Goal: Book appointment/travel/reservation

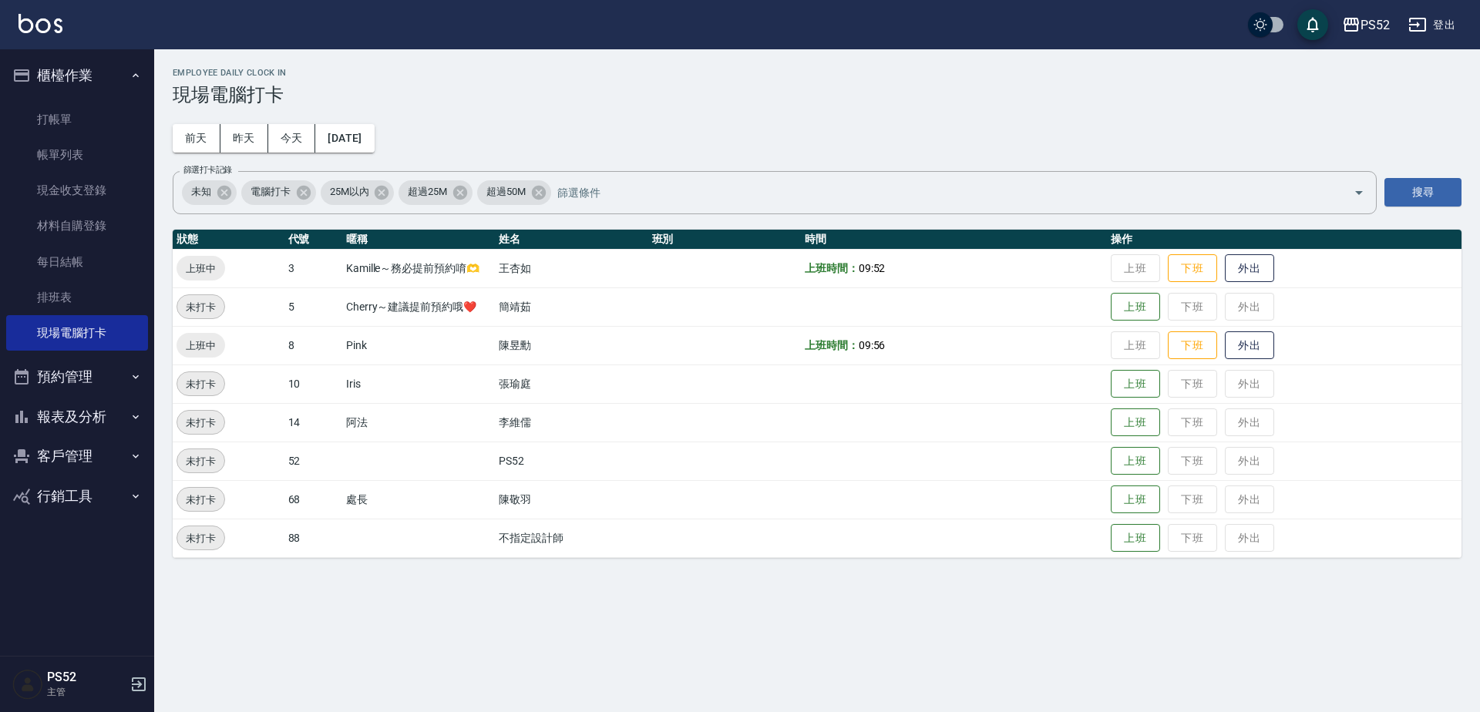
click at [129, 512] on button "行銷工具" at bounding box center [77, 496] width 142 height 40
click at [41, 456] on button "客戶管理" at bounding box center [77, 456] width 142 height 40
click at [59, 509] on link "客戶列表" at bounding box center [77, 499] width 142 height 35
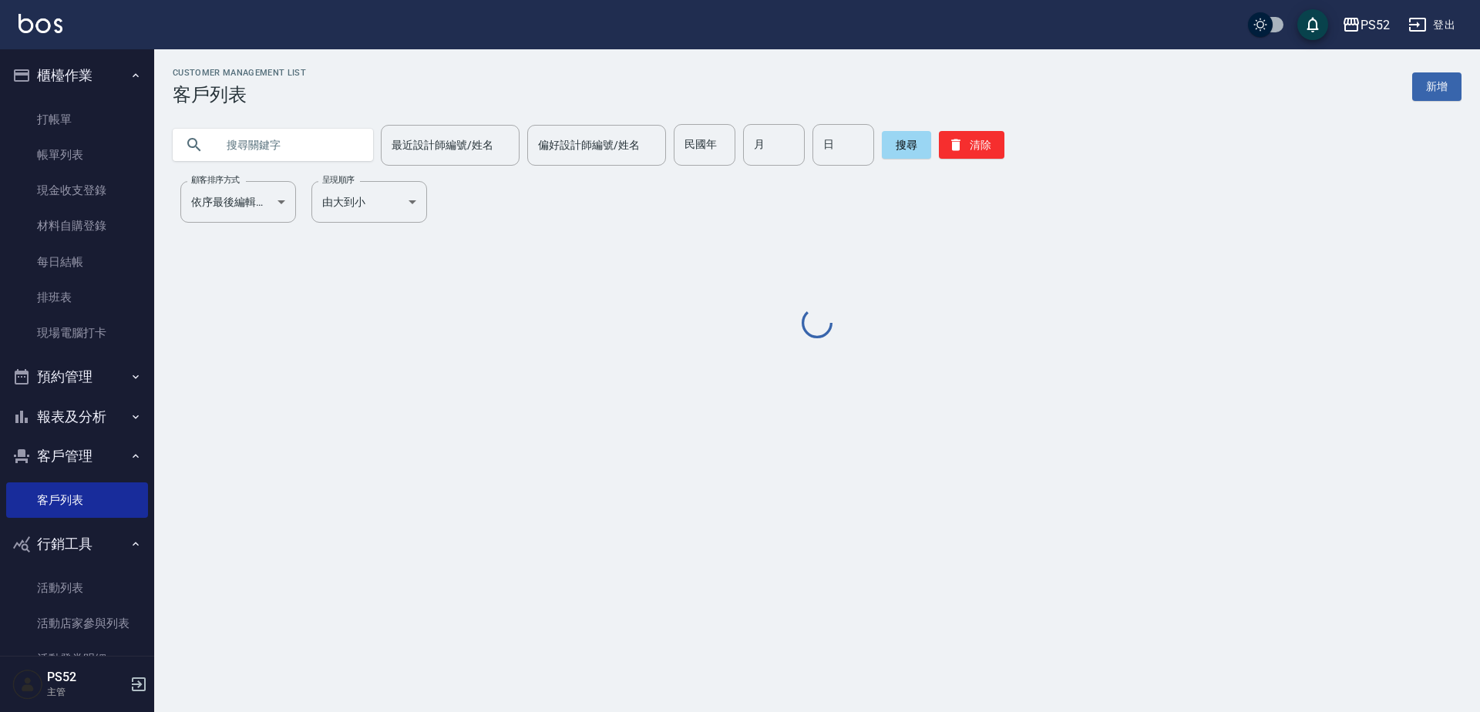
click at [255, 156] on input "text" at bounding box center [288, 145] width 145 height 42
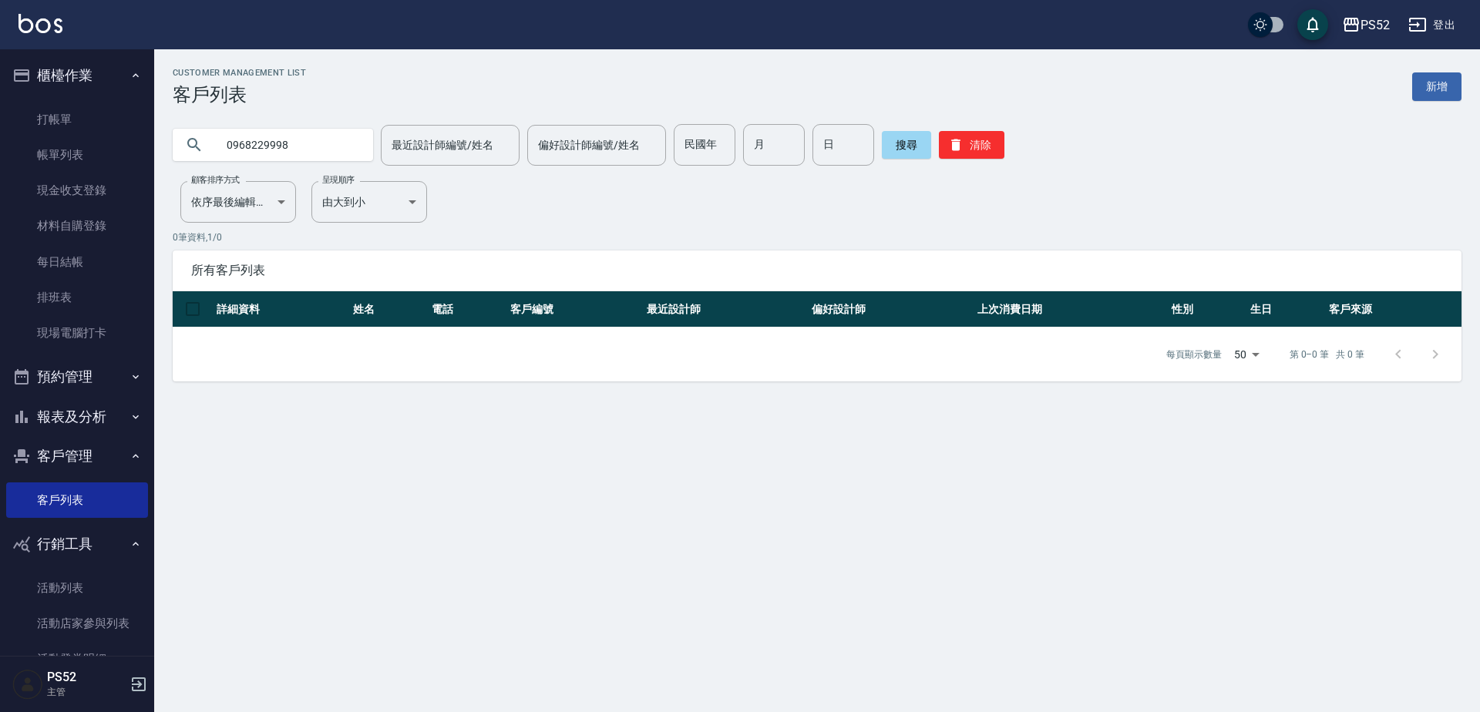
type input "0968229998"
drag, startPoint x: 299, startPoint y: 146, endPoint x: 217, endPoint y: 159, distance: 82.7
click at [217, 159] on input "0968229998" at bounding box center [288, 145] width 145 height 42
click at [72, 121] on link "打帳單" at bounding box center [77, 119] width 142 height 35
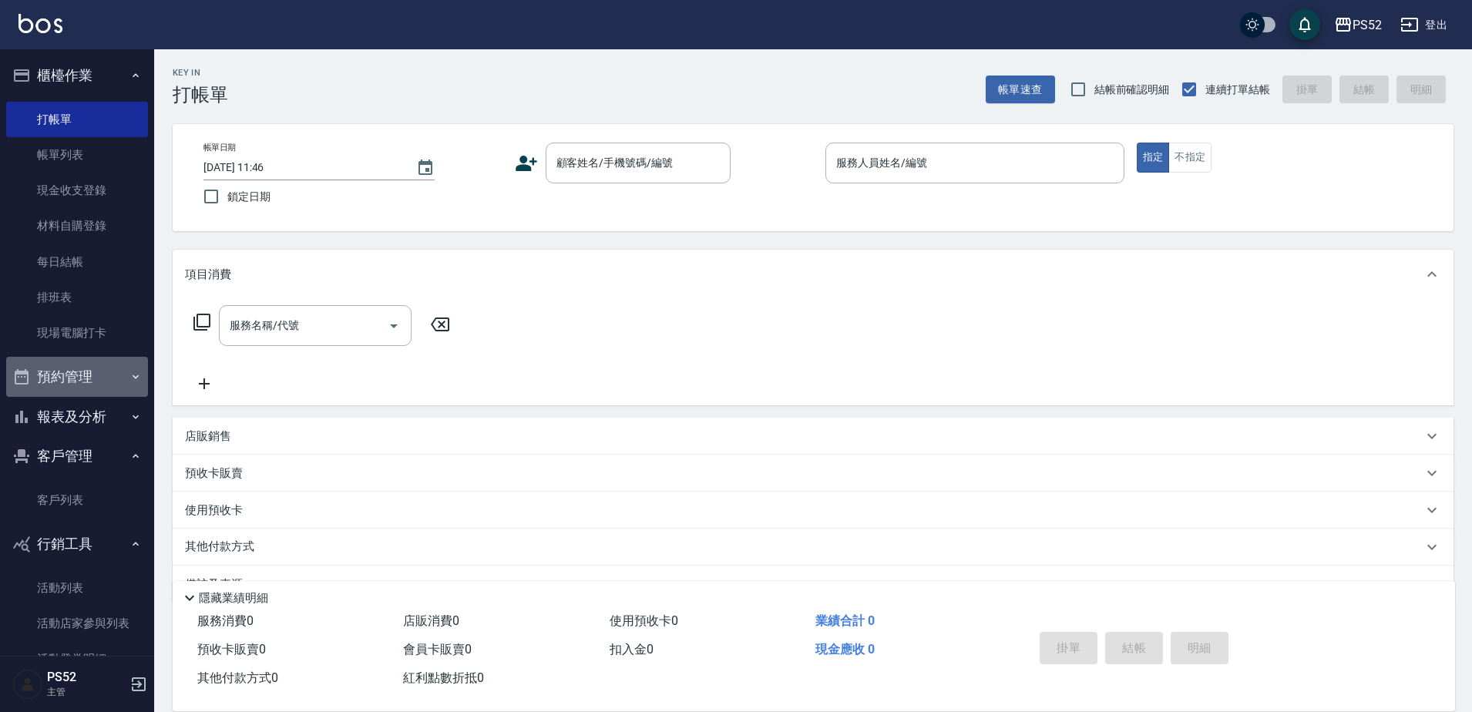
click at [79, 378] on button "預約管理" at bounding box center [77, 377] width 142 height 40
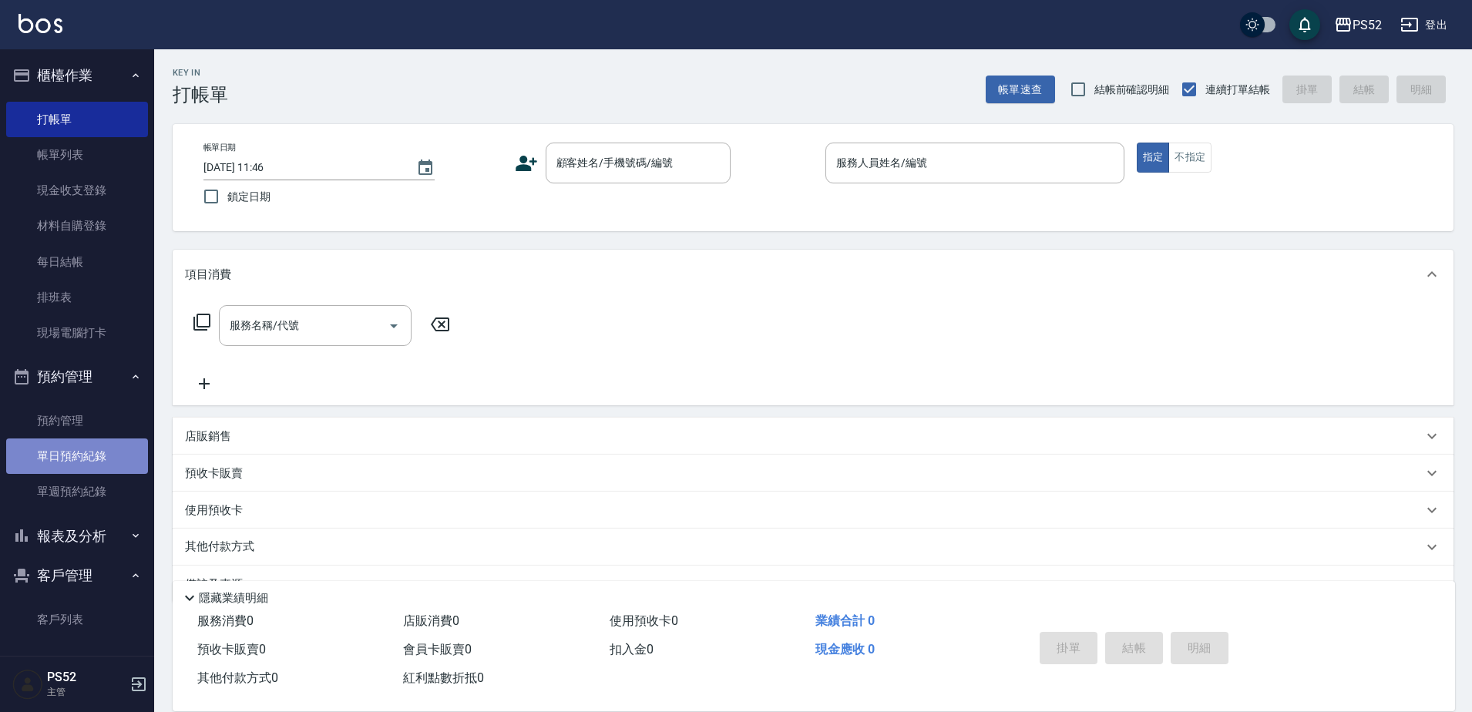
click at [77, 459] on link "單日預約紀錄" at bounding box center [77, 455] width 142 height 35
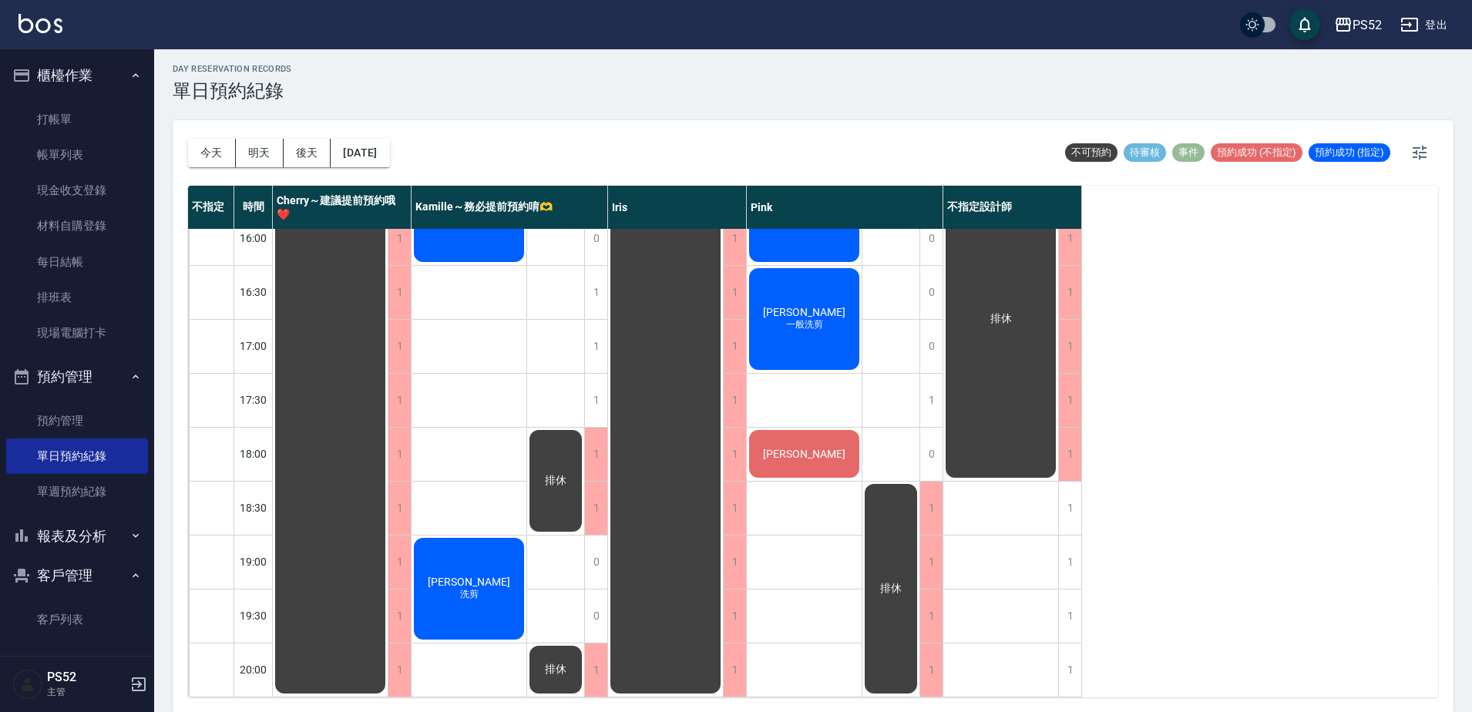
scroll to position [5, 0]
click at [1070, 652] on div "1" at bounding box center [1069, 669] width 23 height 53
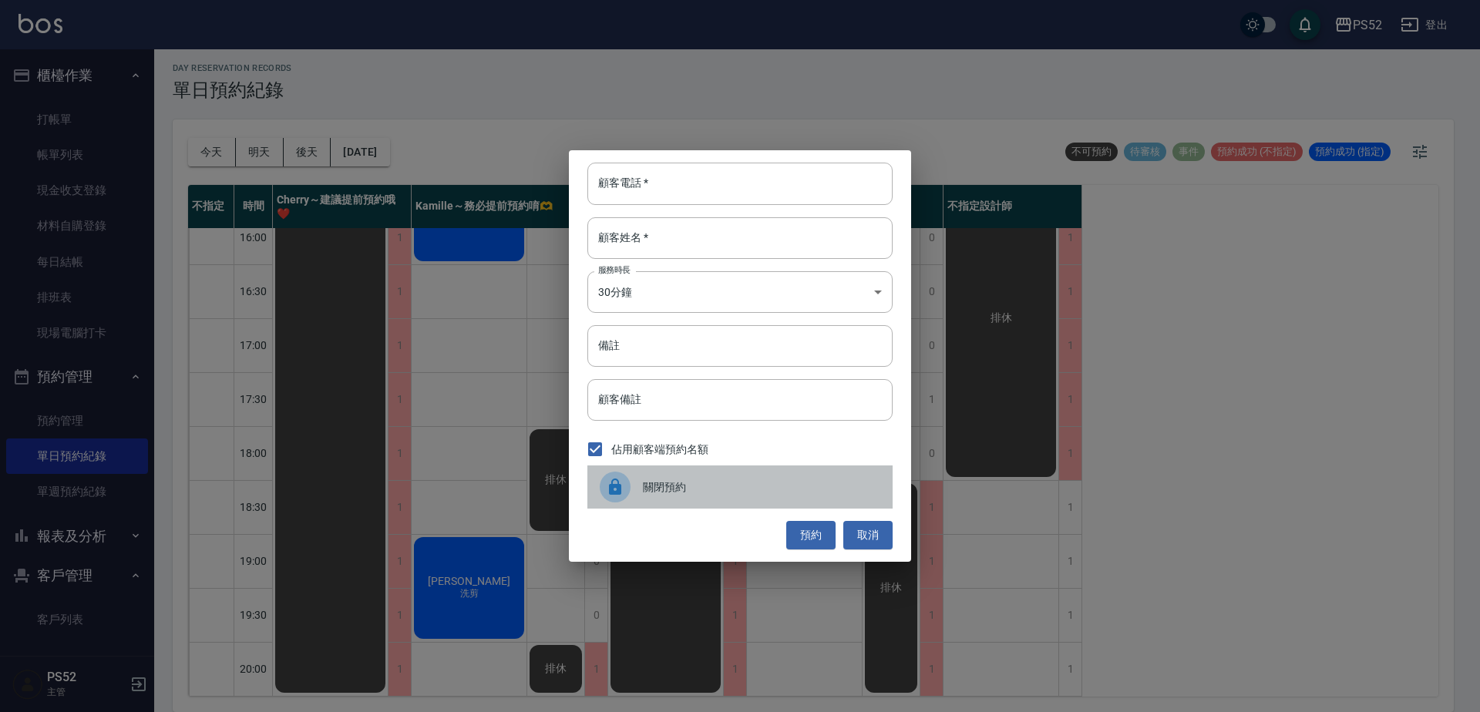
click at [693, 479] on span "關閉預約" at bounding box center [761, 487] width 237 height 16
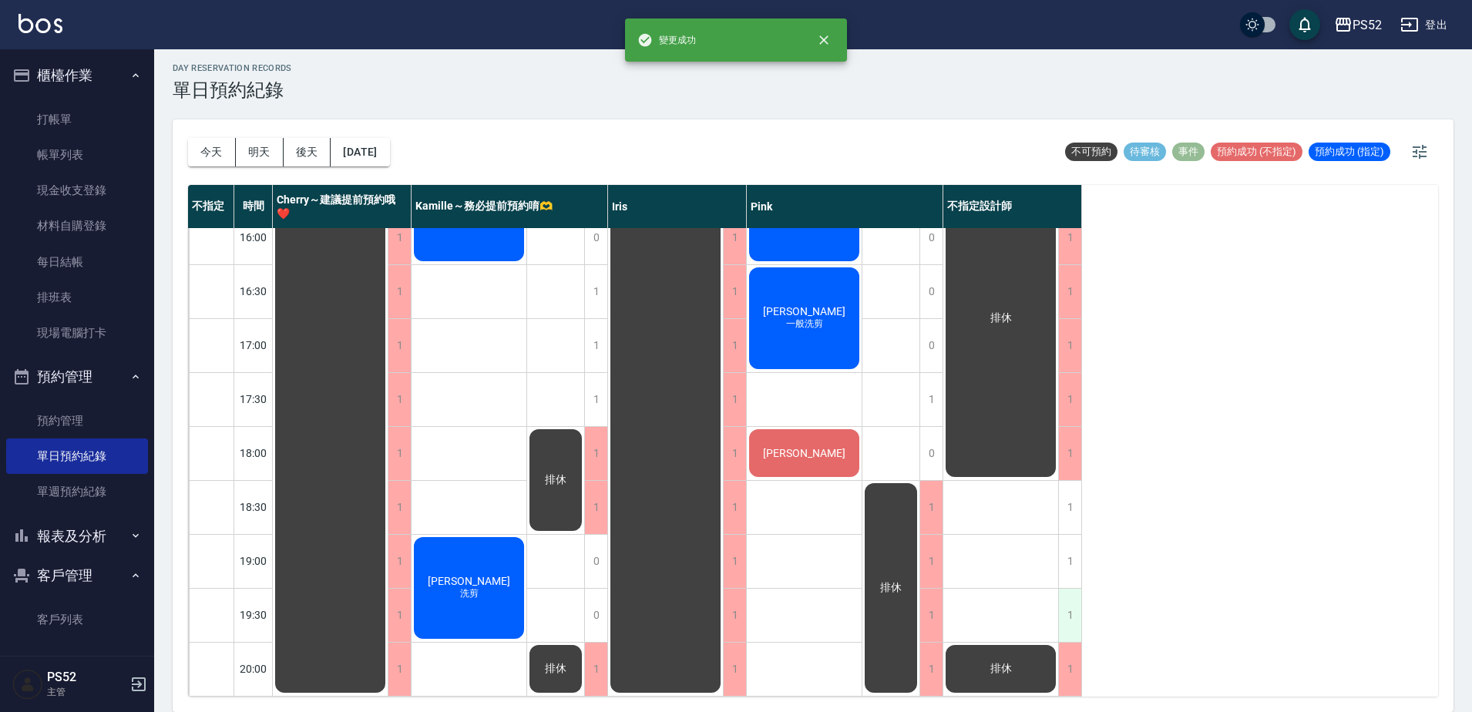
click at [1071, 601] on div "1" at bounding box center [1069, 615] width 23 height 53
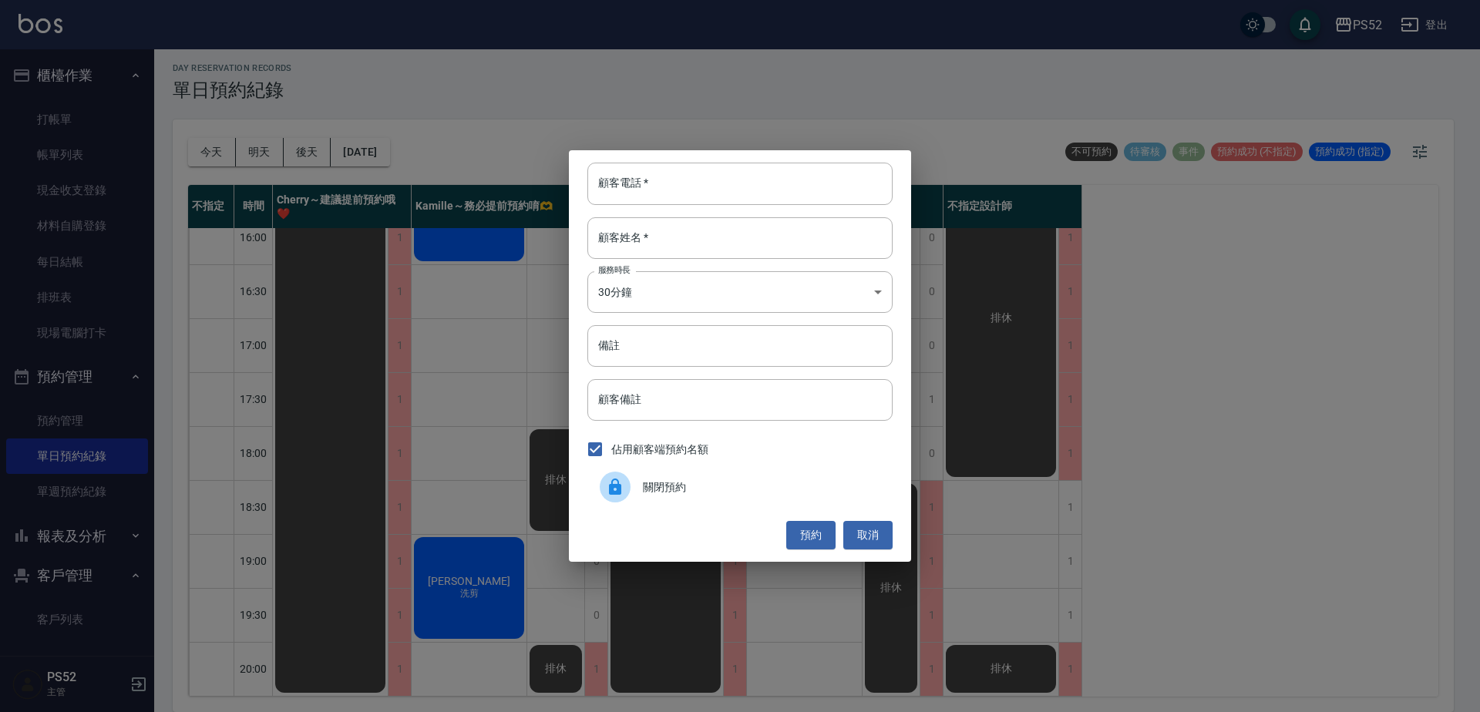
click at [684, 488] on span "關閉預約" at bounding box center [761, 487] width 237 height 16
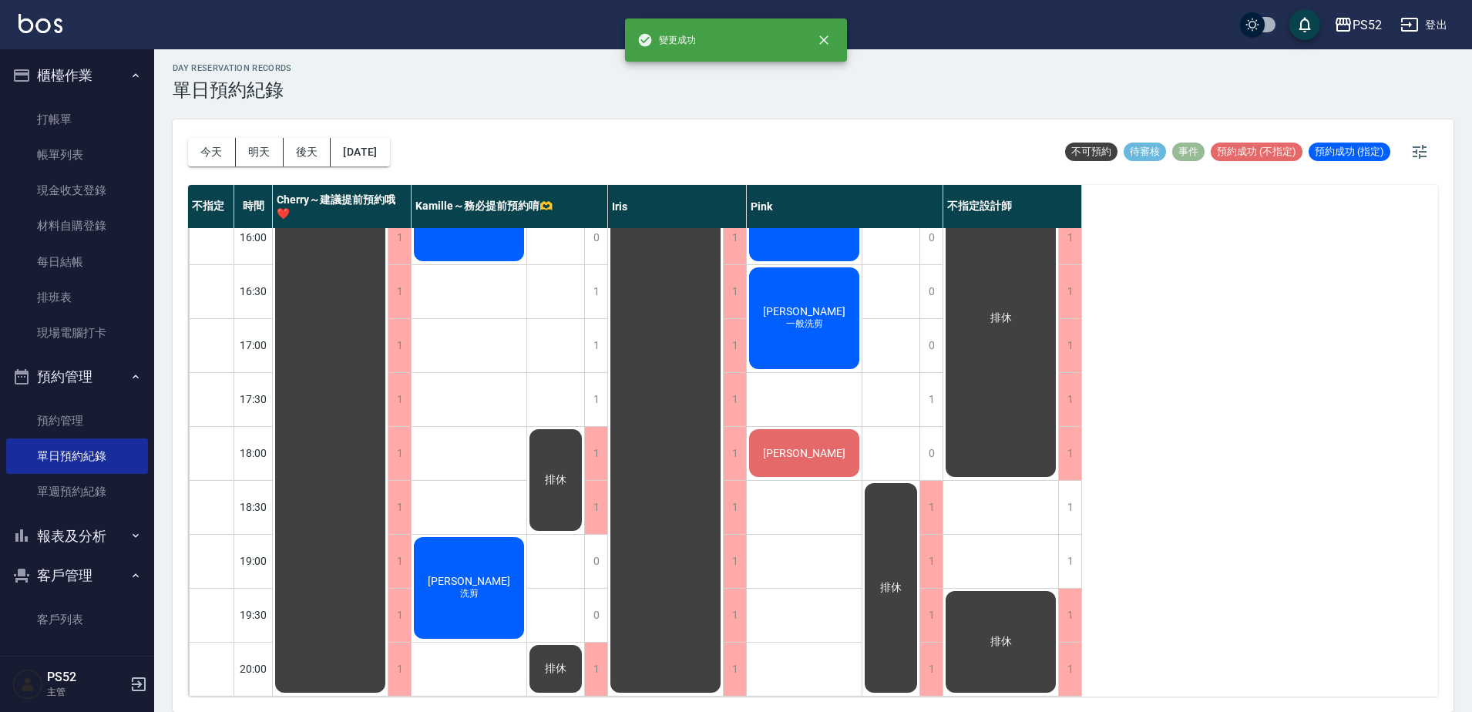
click at [1057, 555] on div "排休 排休 排休" at bounding box center [1001, 156] width 116 height 1079
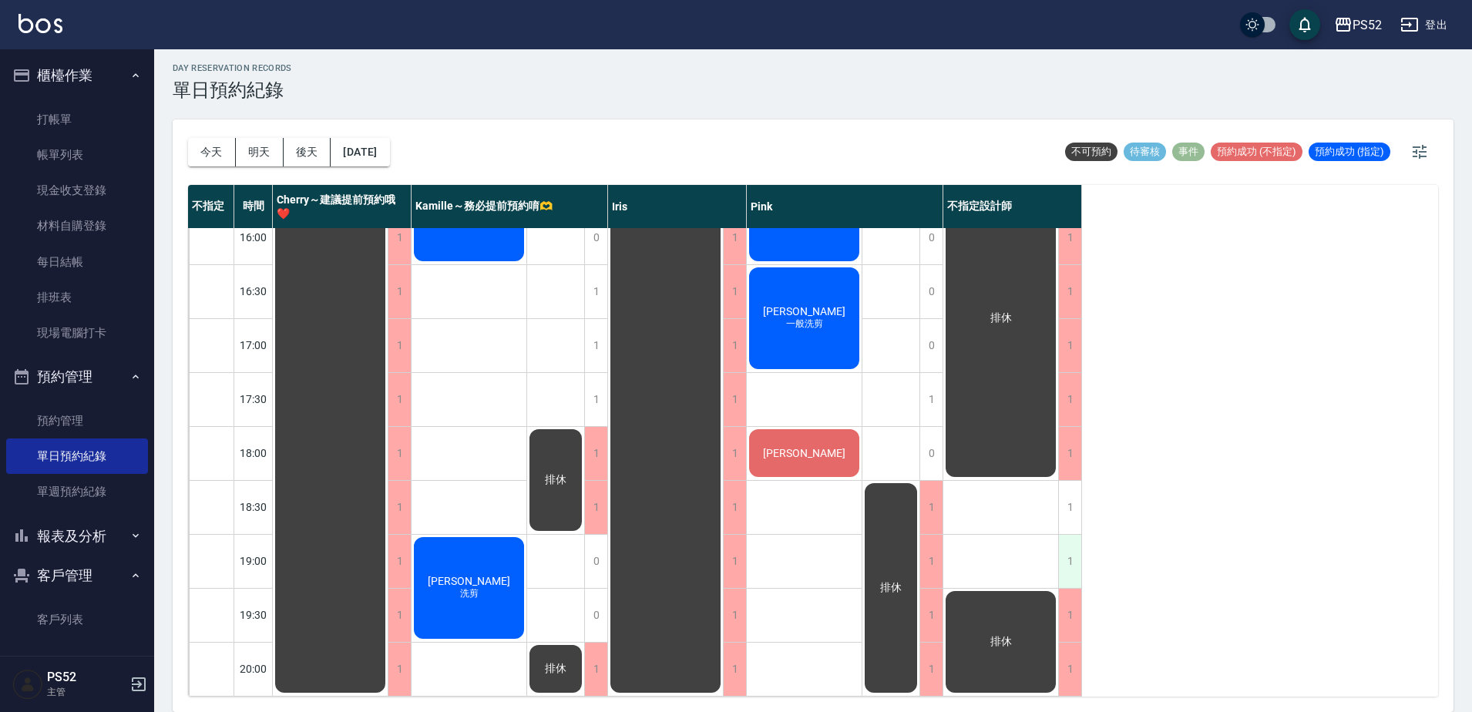
click at [1059, 555] on div "1" at bounding box center [1069, 561] width 23 height 53
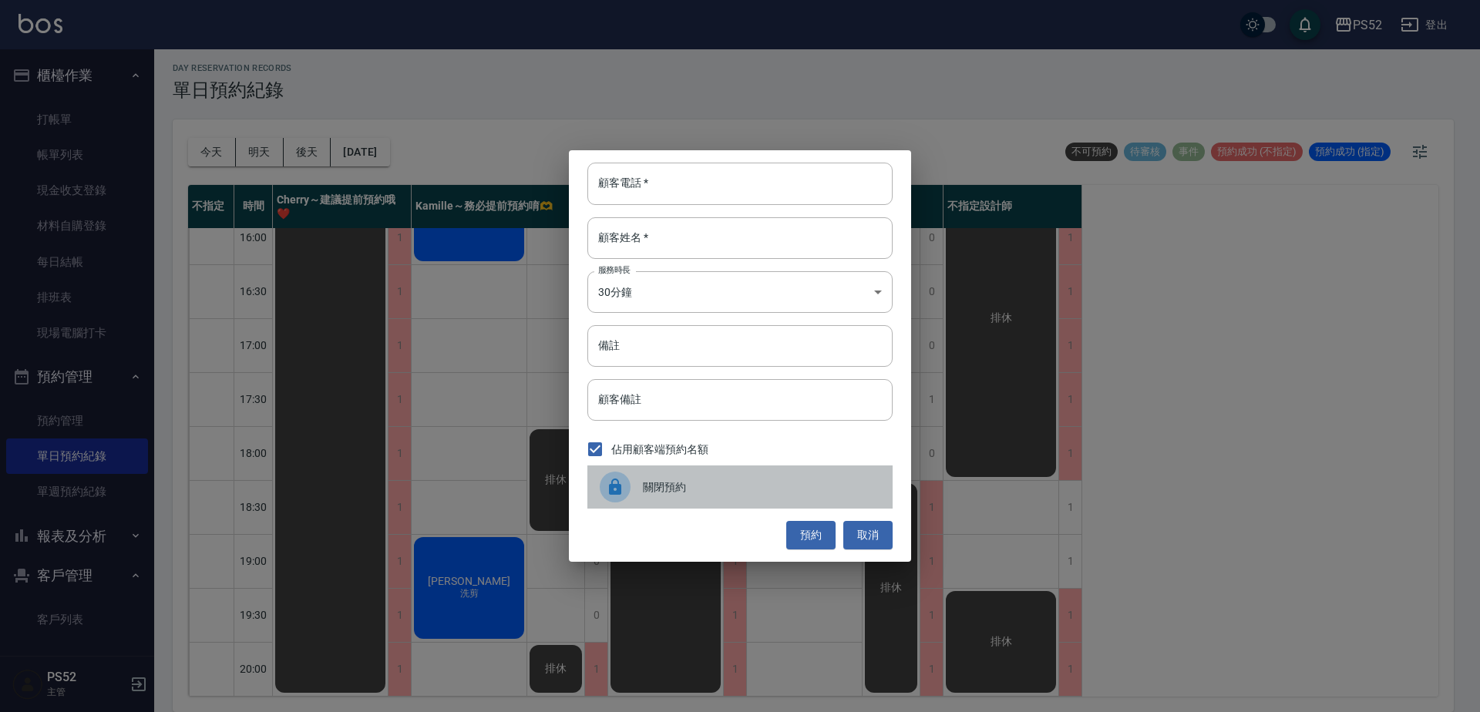
click at [660, 472] on div "關閉預約" at bounding box center [739, 486] width 305 height 43
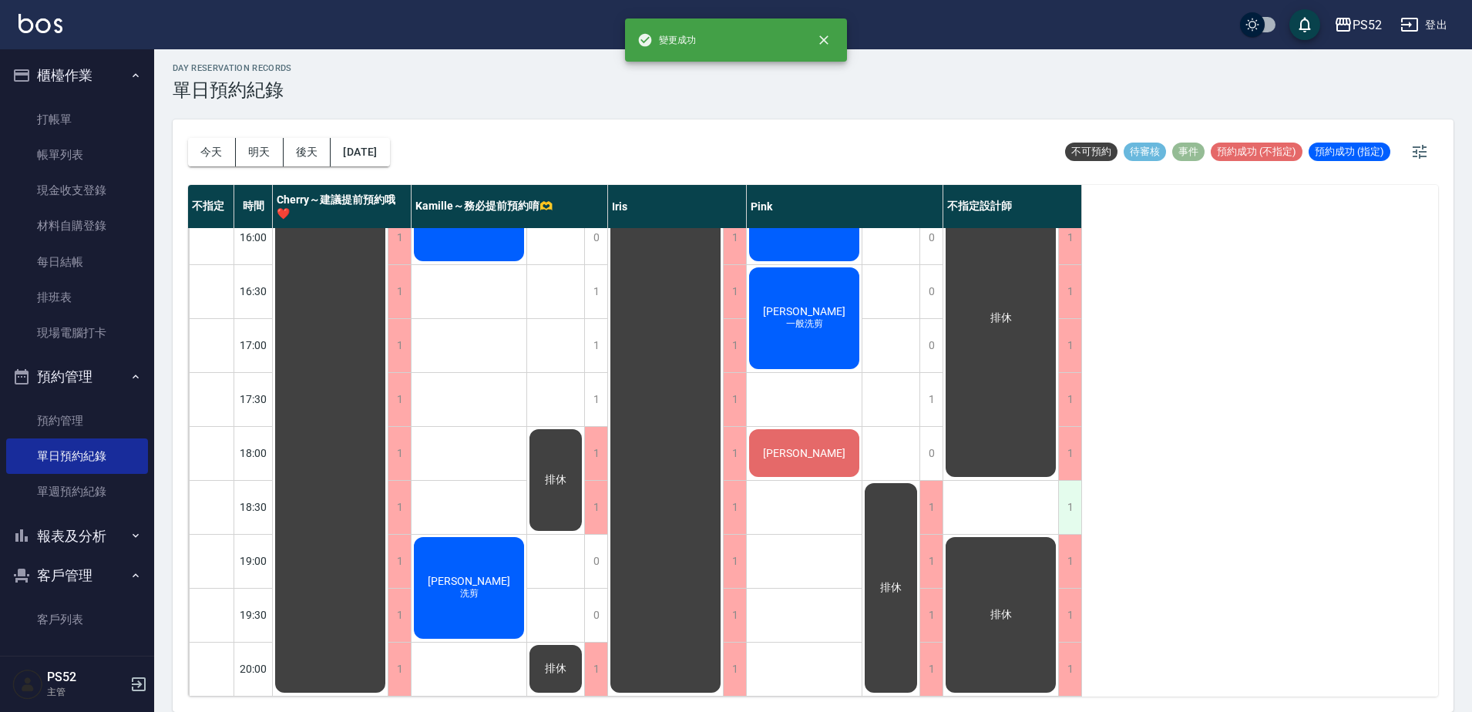
click at [1070, 505] on div "1" at bounding box center [1069, 507] width 23 height 53
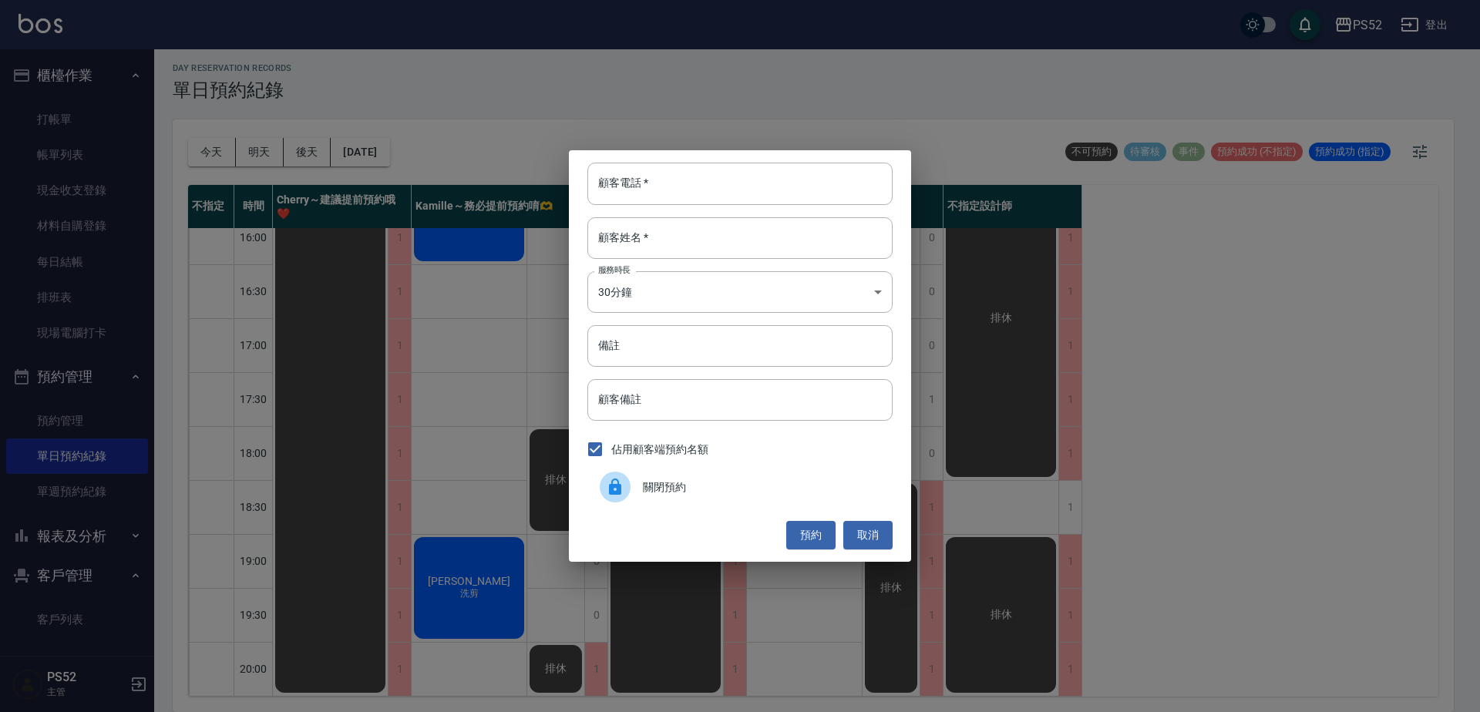
click at [667, 467] on div "關閉預約" at bounding box center [739, 486] width 305 height 43
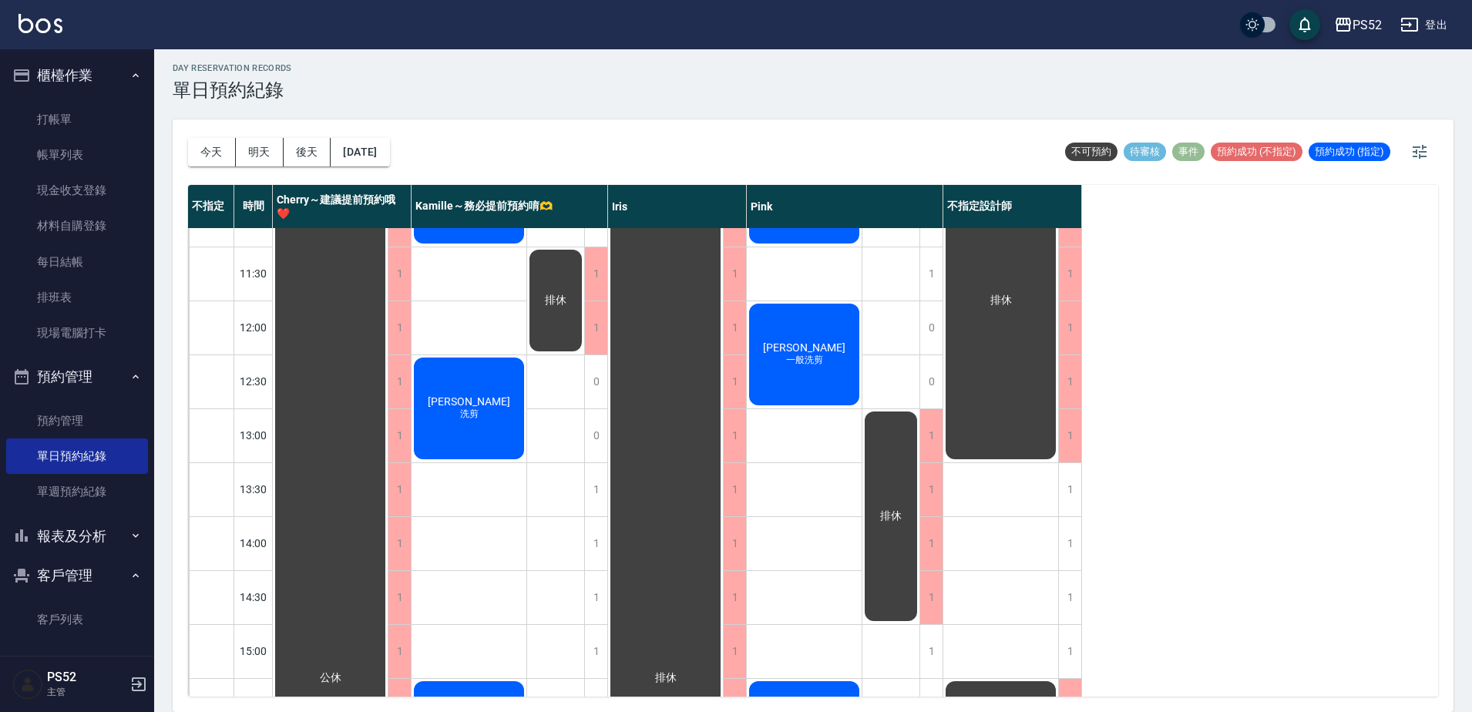
scroll to position [85, 0]
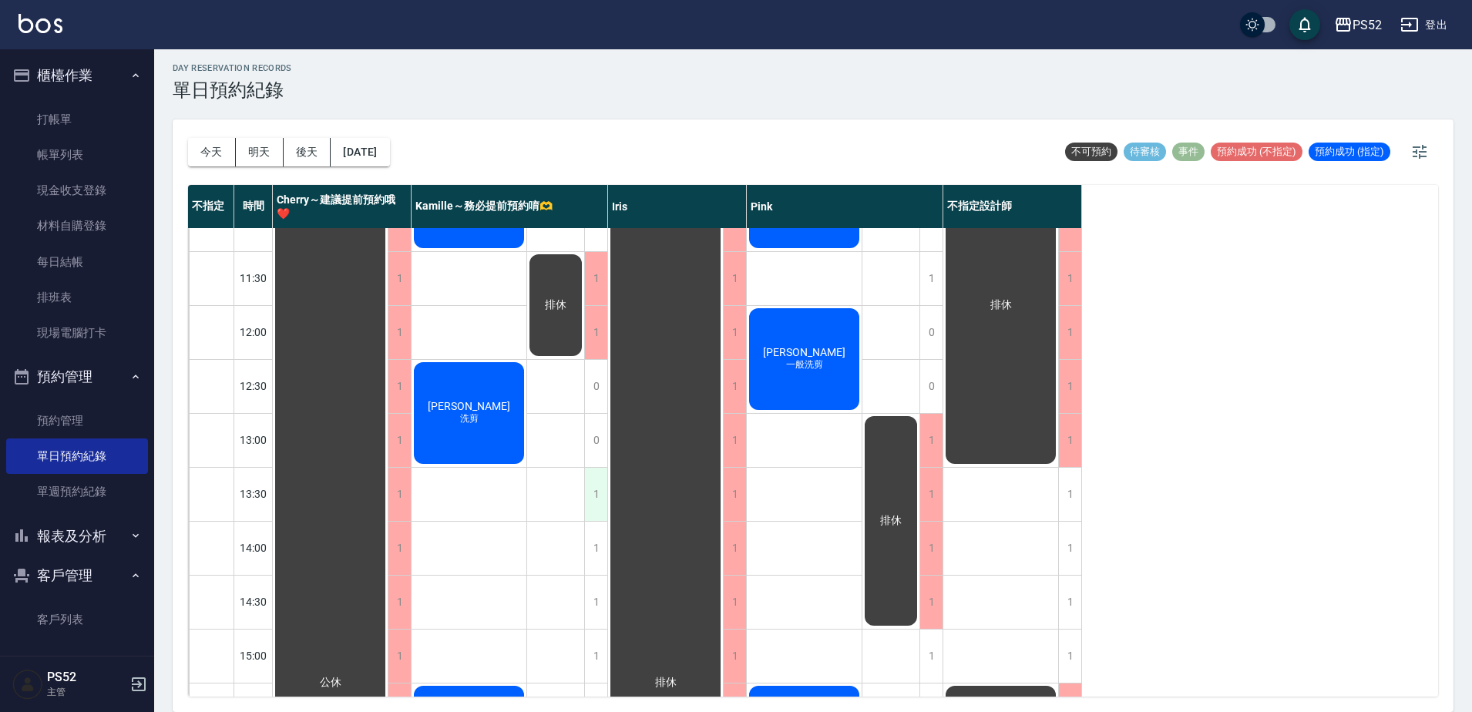
click at [590, 489] on div "1" at bounding box center [595, 494] width 23 height 53
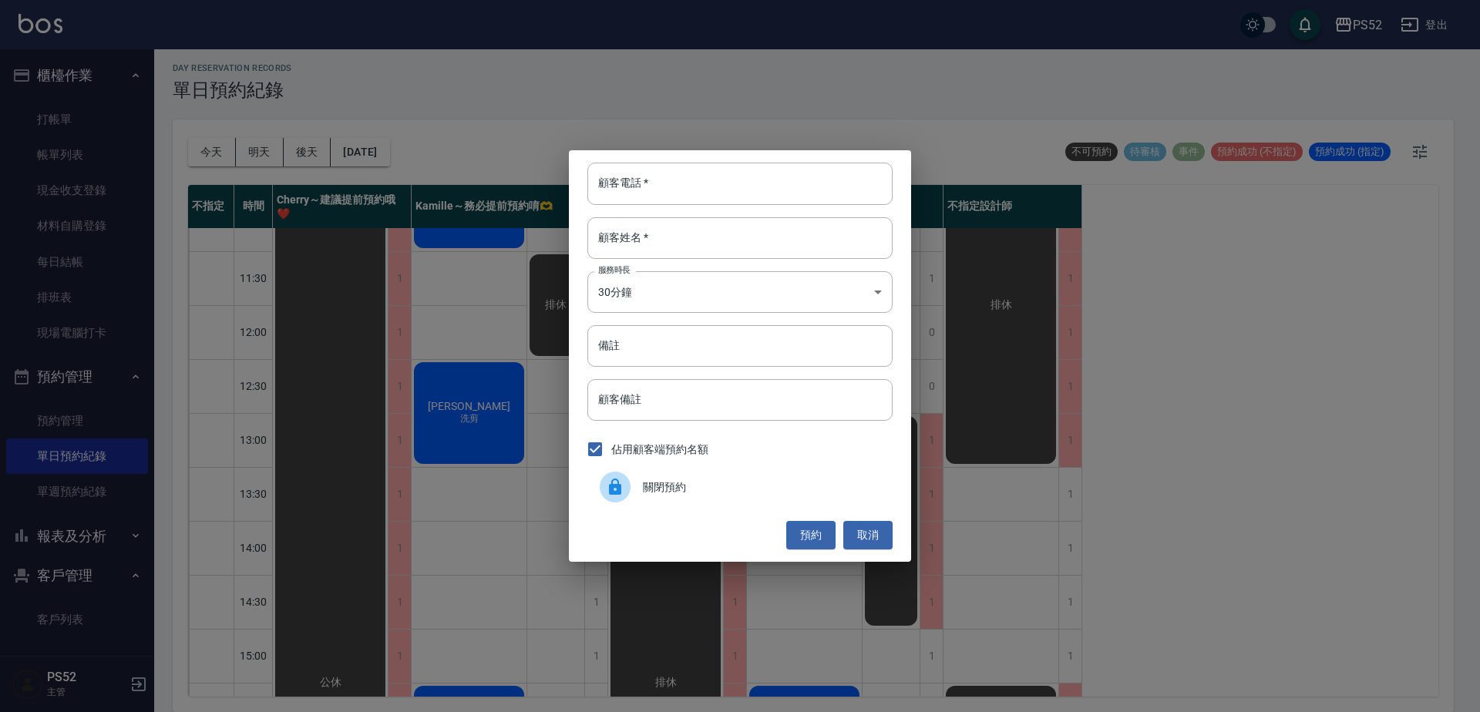
click at [650, 495] on span "關閉預約" at bounding box center [761, 487] width 237 height 16
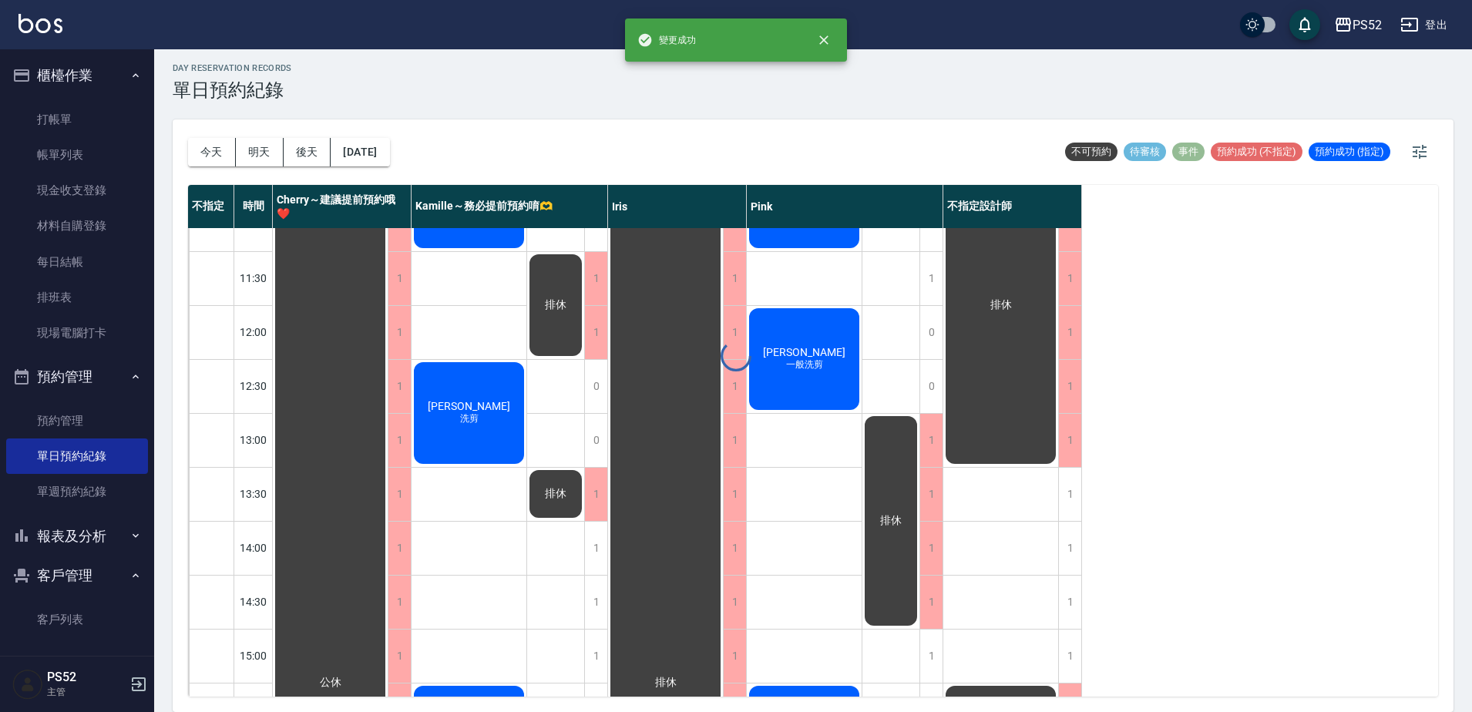
click at [600, 566] on div "day Reservation records 單日預約紀錄 [DATE] [DATE] [DATE] [DATE] 不可預約 待審核 事件 預約成功 (不指…" at bounding box center [813, 378] width 1318 height 667
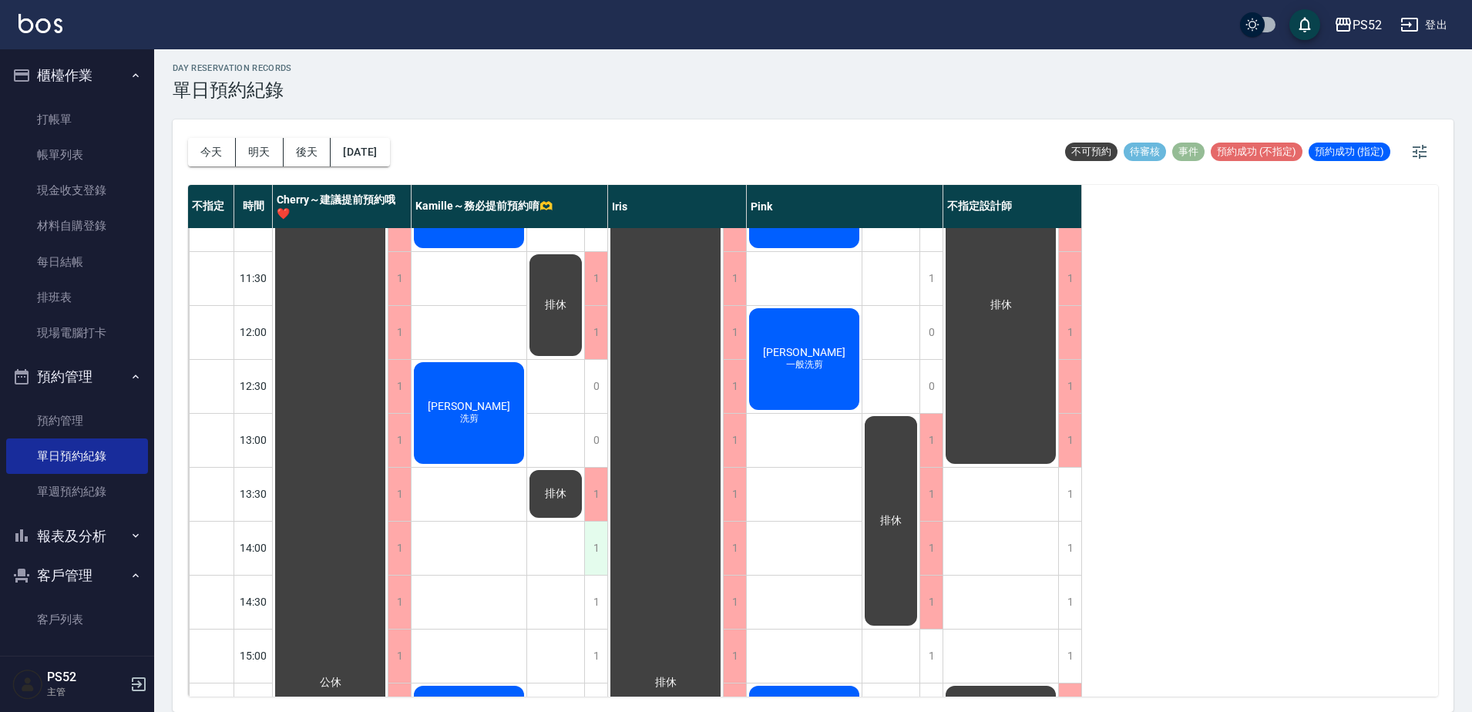
click at [596, 549] on div "1" at bounding box center [595, 548] width 23 height 53
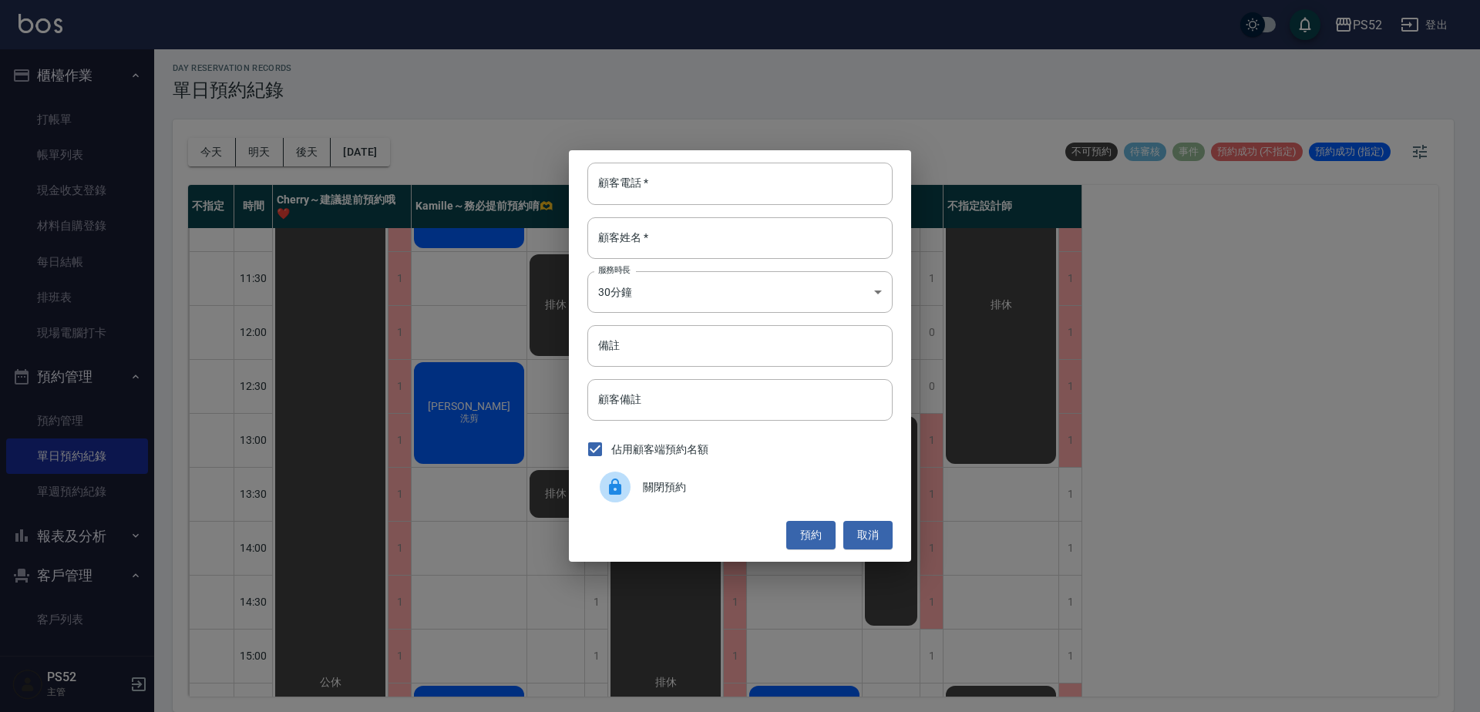
click at [658, 486] on span "關閉預約" at bounding box center [761, 487] width 237 height 16
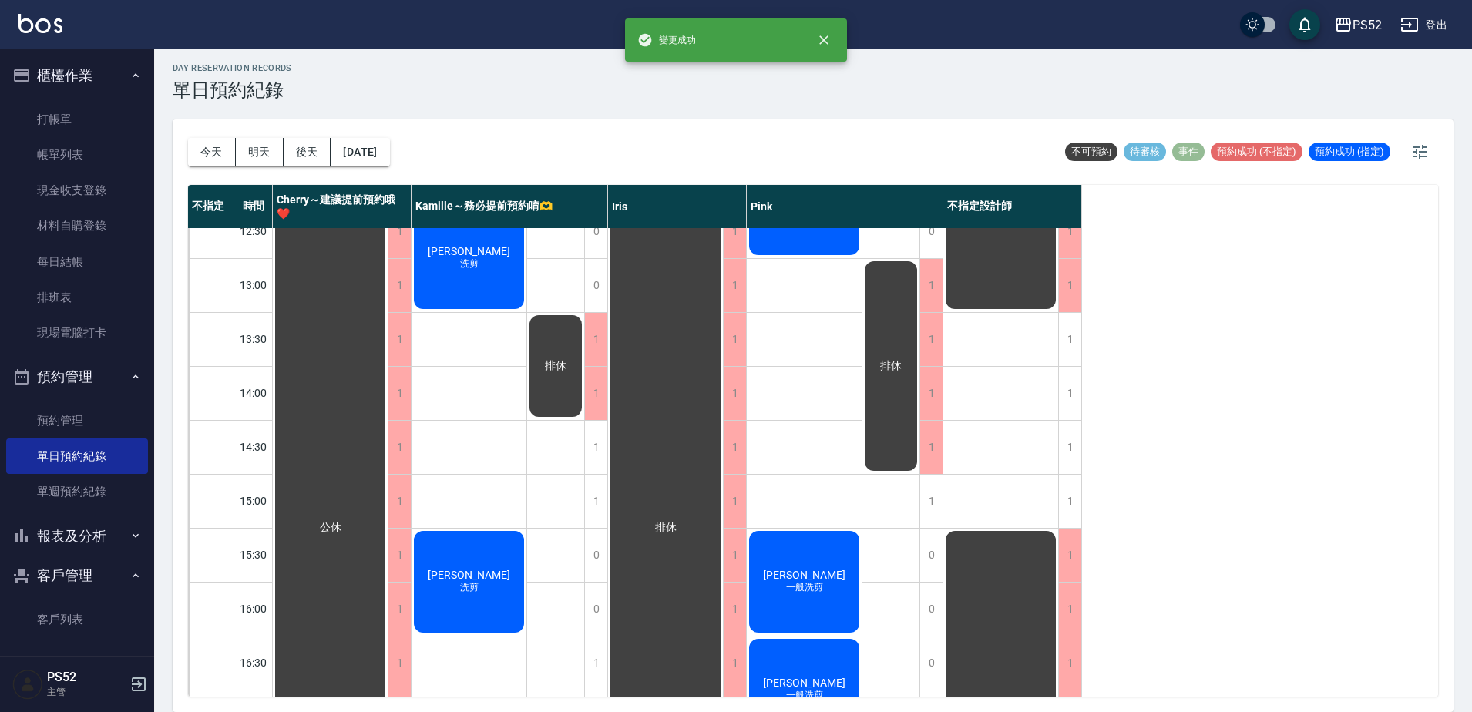
scroll to position [264, 0]
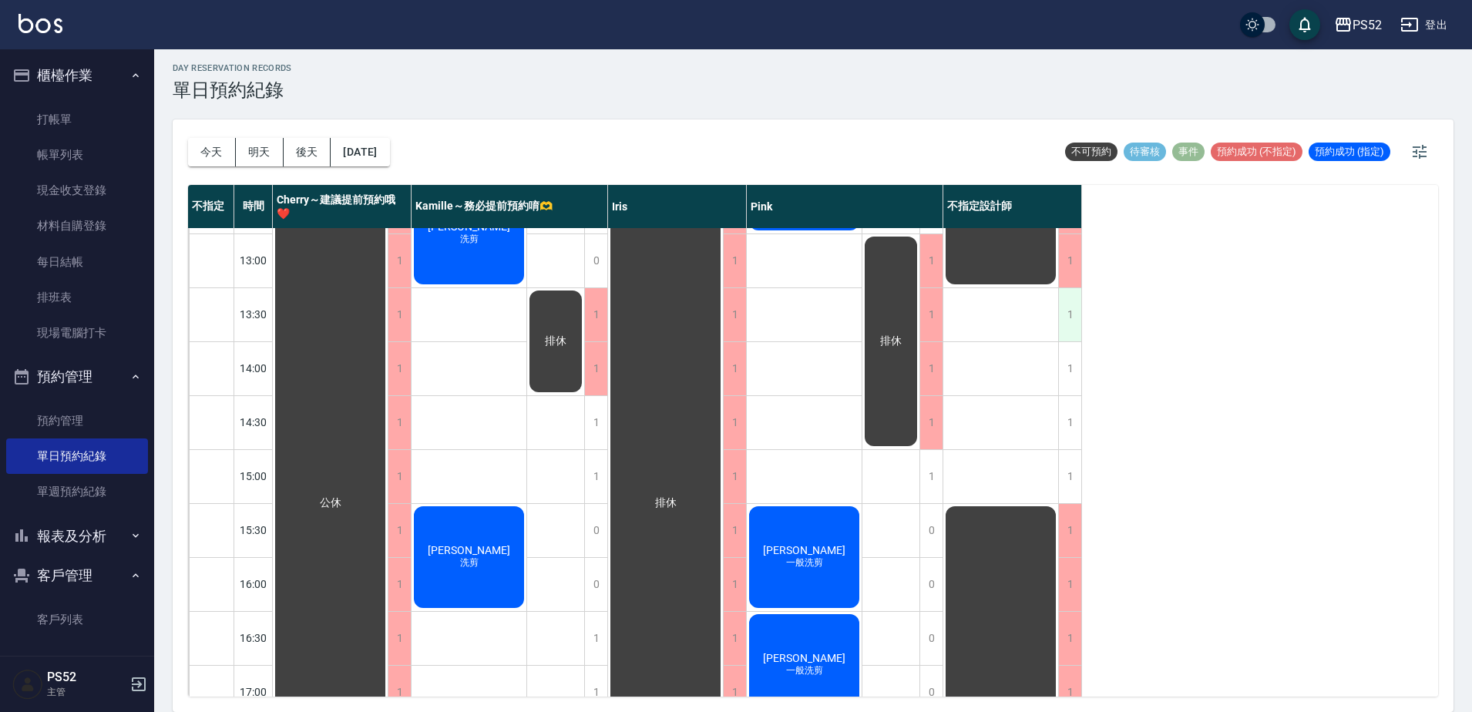
click at [1070, 337] on div "1" at bounding box center [1069, 314] width 23 height 53
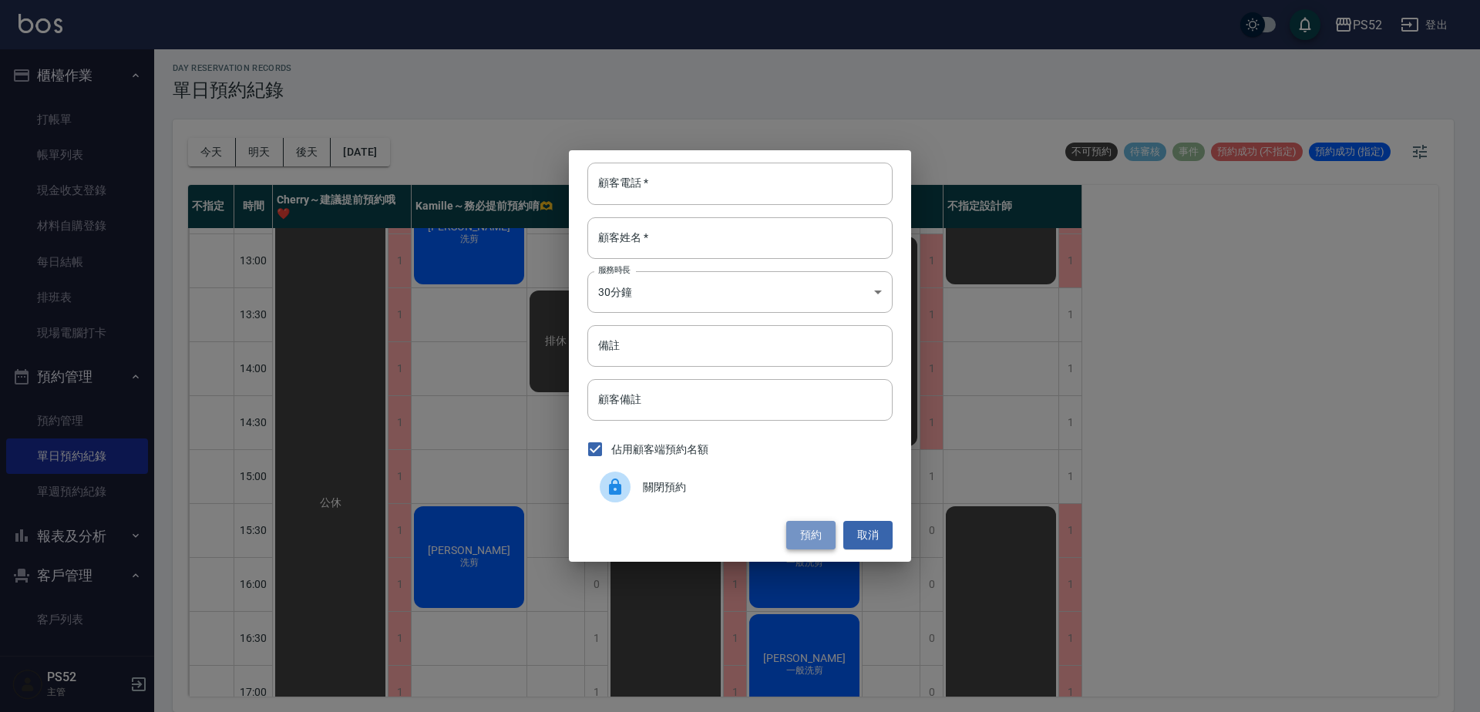
click at [804, 529] on button "預約" at bounding box center [810, 535] width 49 height 29
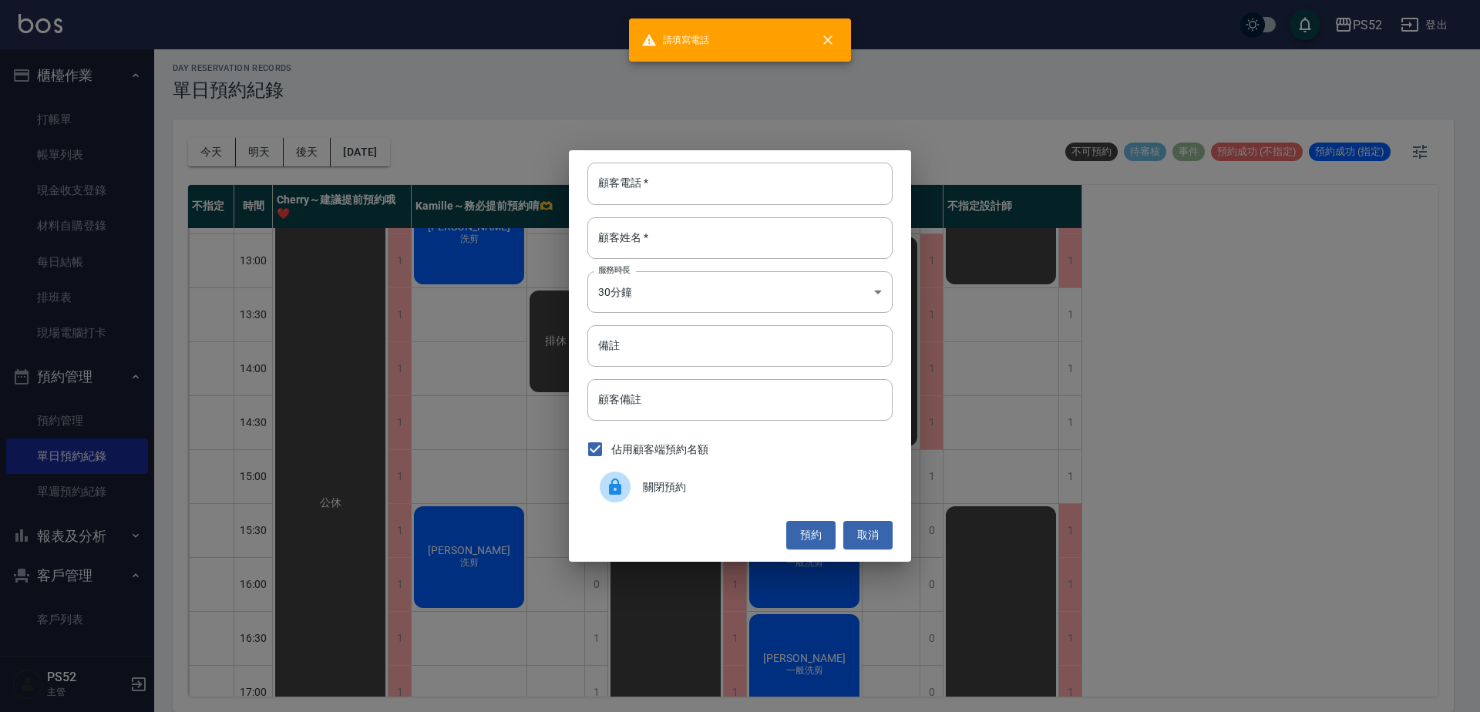
click at [799, 506] on div "關閉預約" at bounding box center [739, 486] width 305 height 43
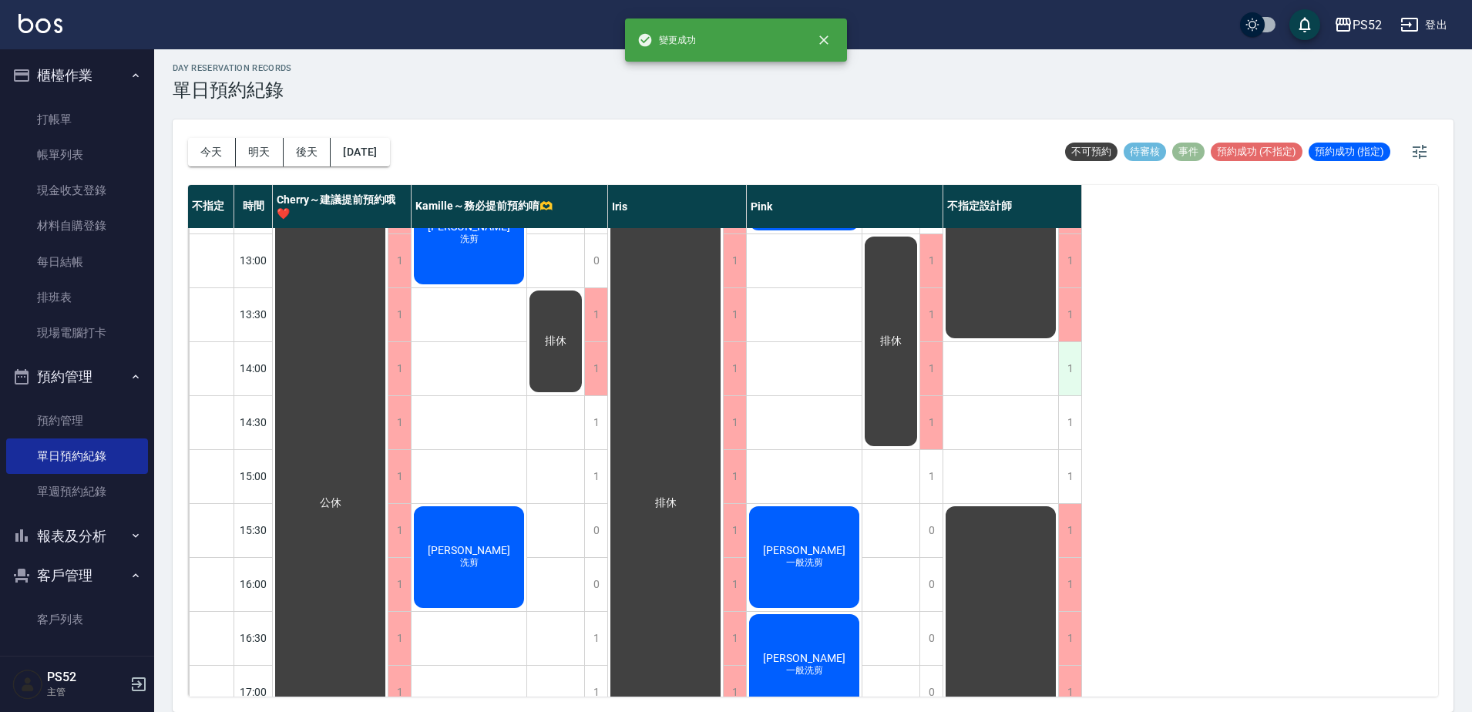
click at [1064, 372] on div "1" at bounding box center [1069, 368] width 23 height 53
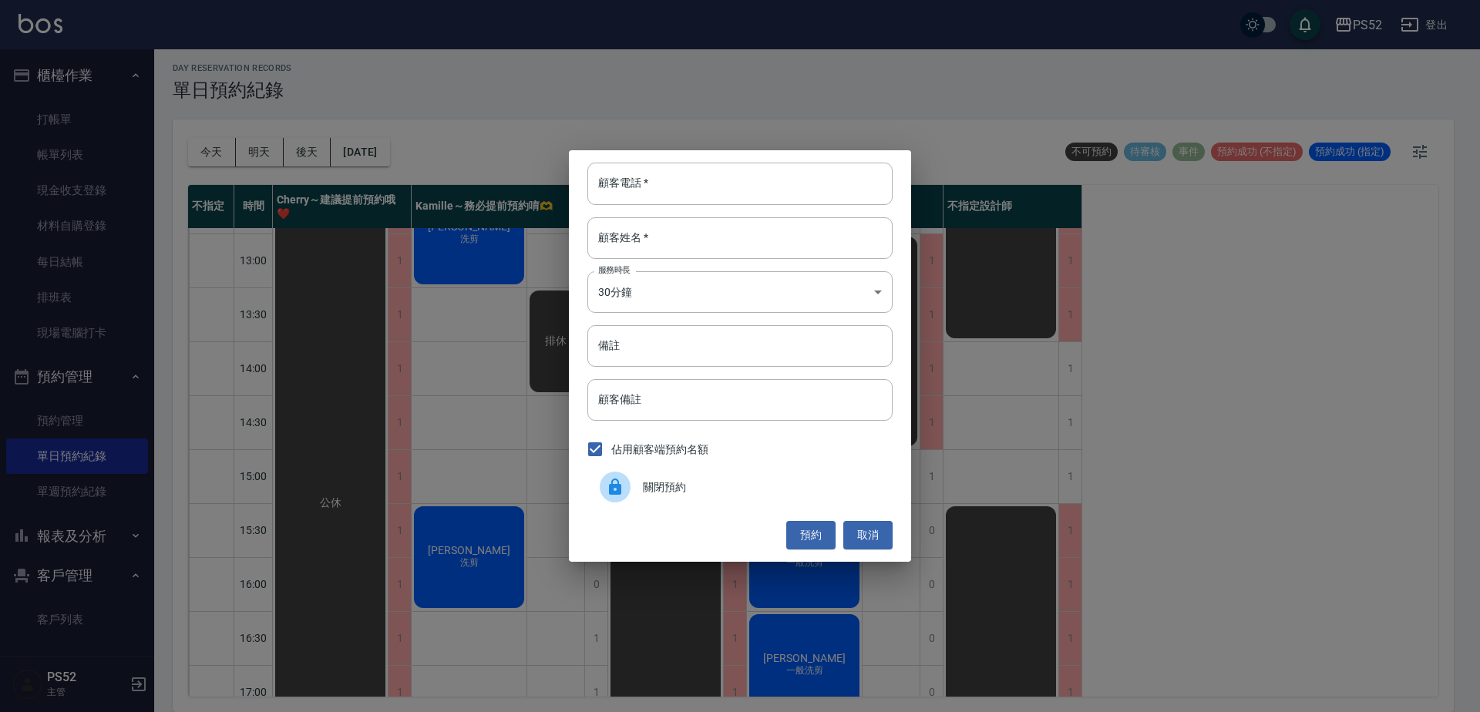
click at [733, 484] on span "關閉預約" at bounding box center [761, 487] width 237 height 16
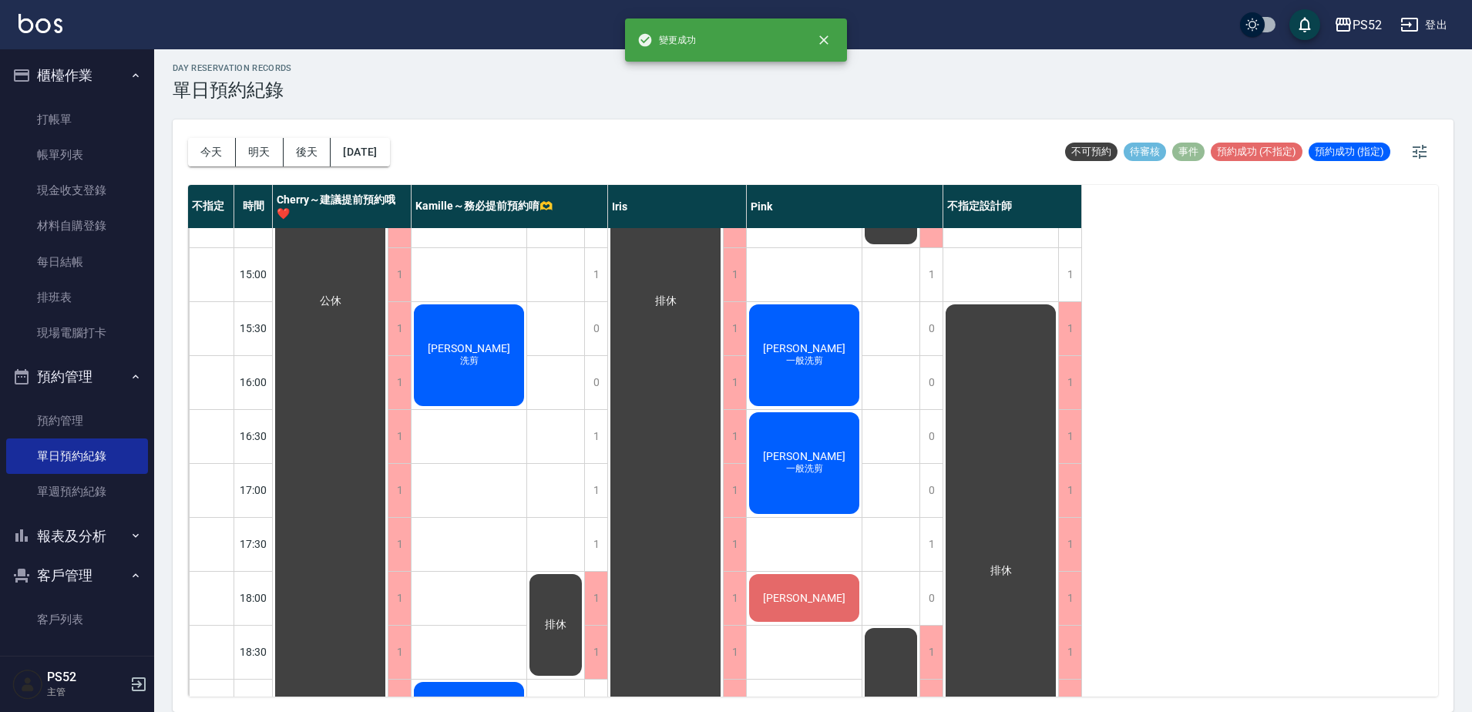
scroll to position [470, 0]
